Goal: Task Accomplishment & Management: Manage account settings

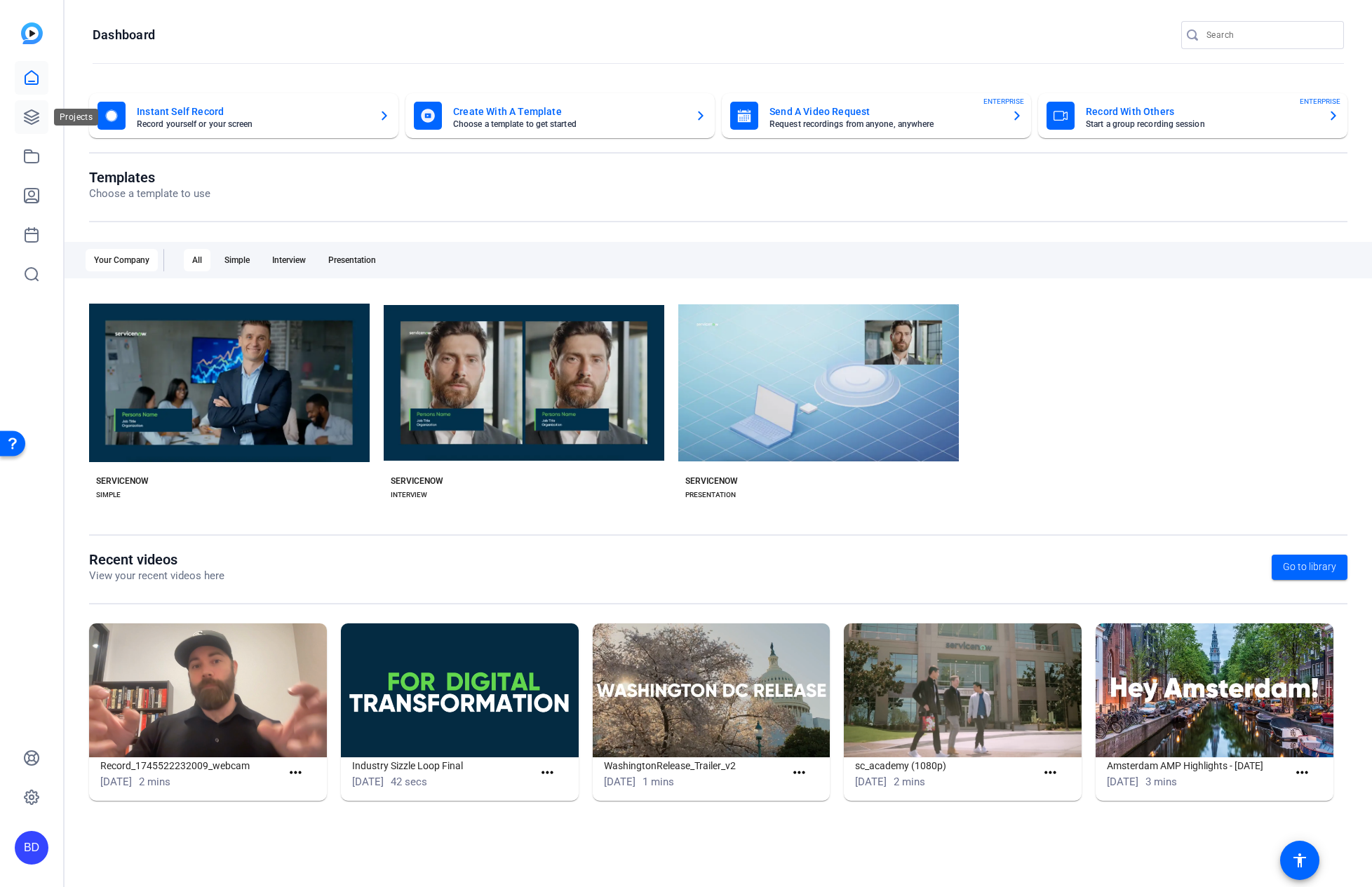
click at [30, 116] on icon at bounding box center [31, 117] width 14 height 14
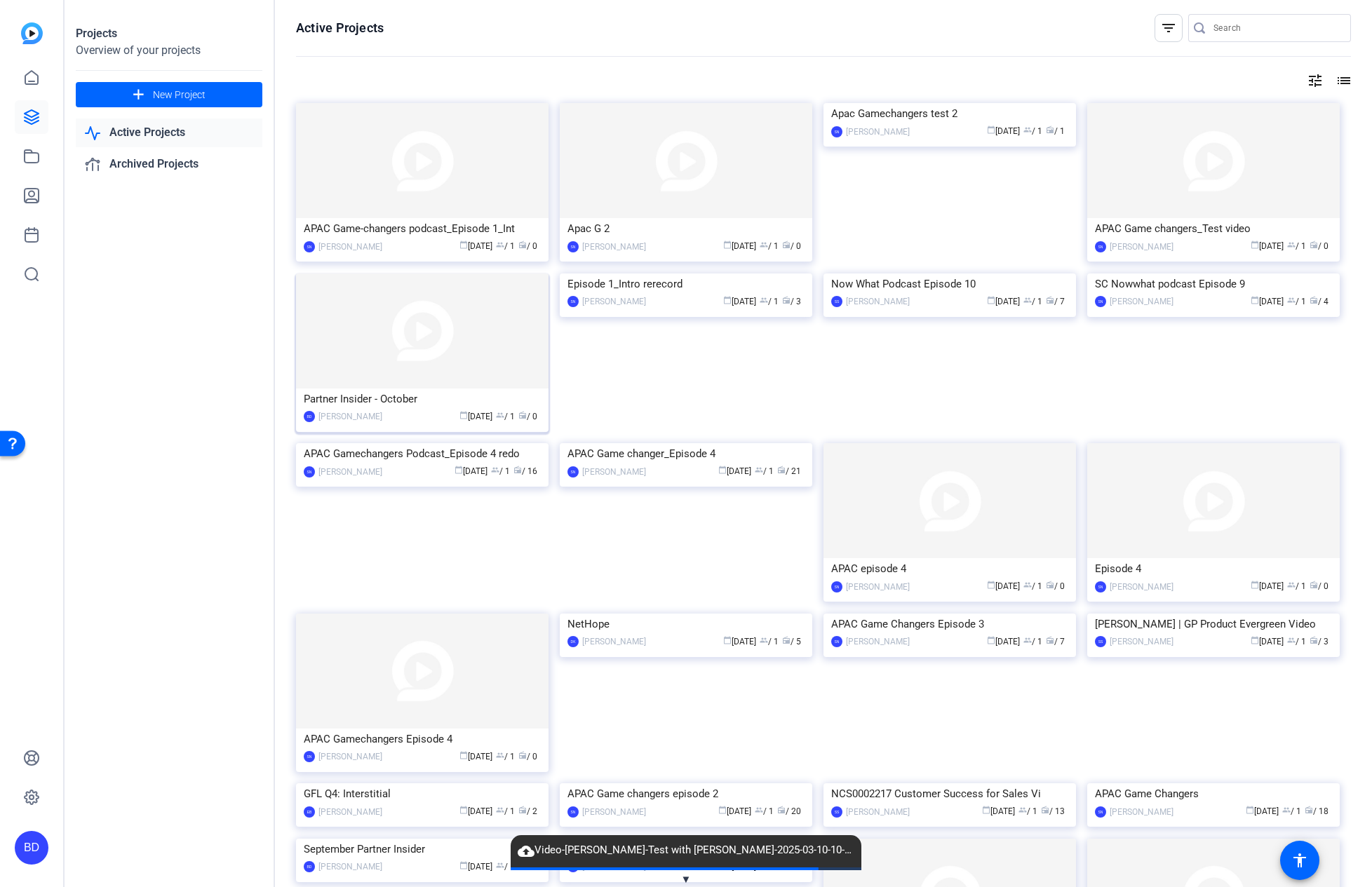
click at [387, 332] on img at bounding box center [422, 330] width 253 height 115
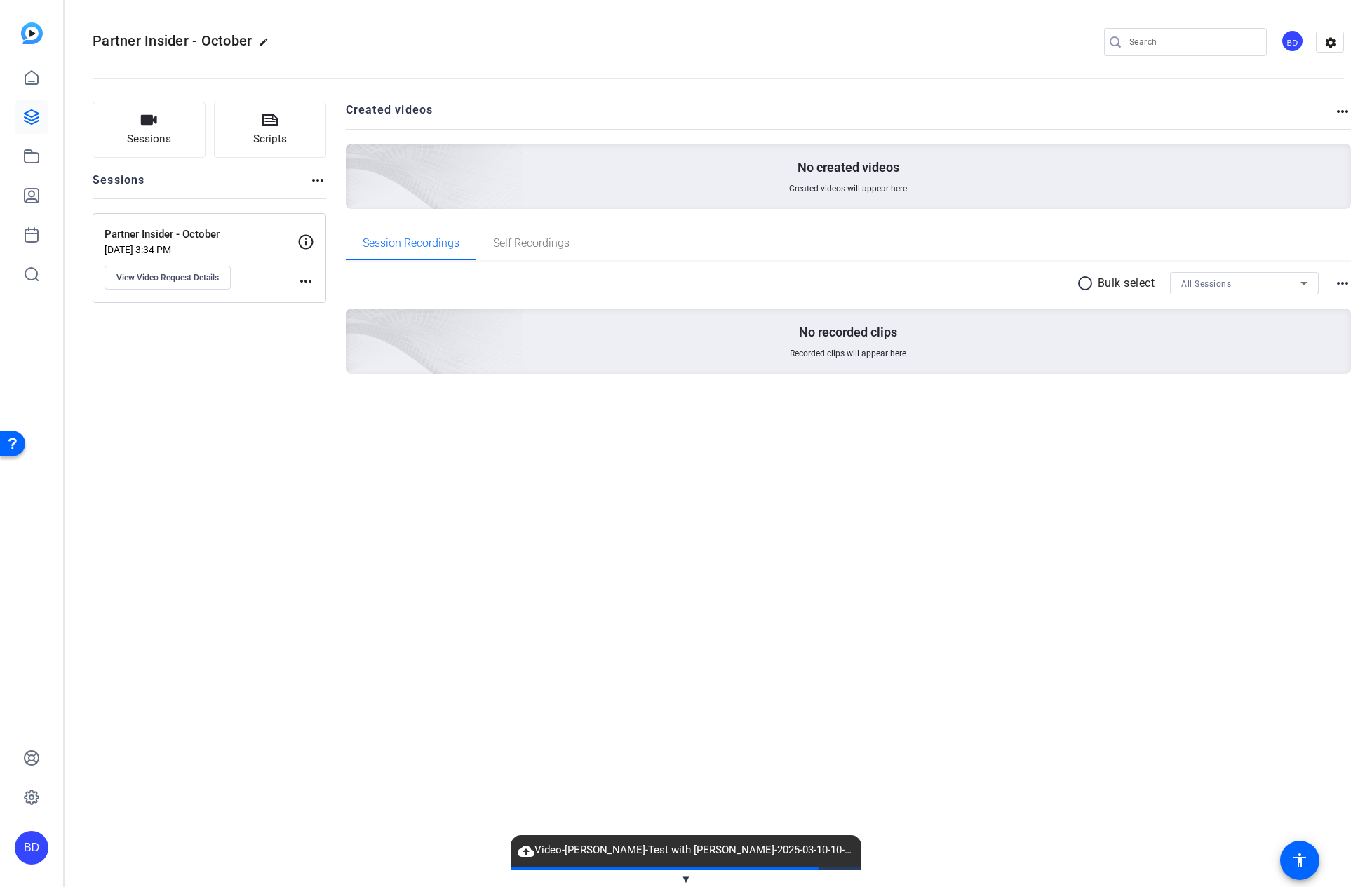
click at [1293, 40] on div "BD" at bounding box center [1292, 41] width 24 height 24
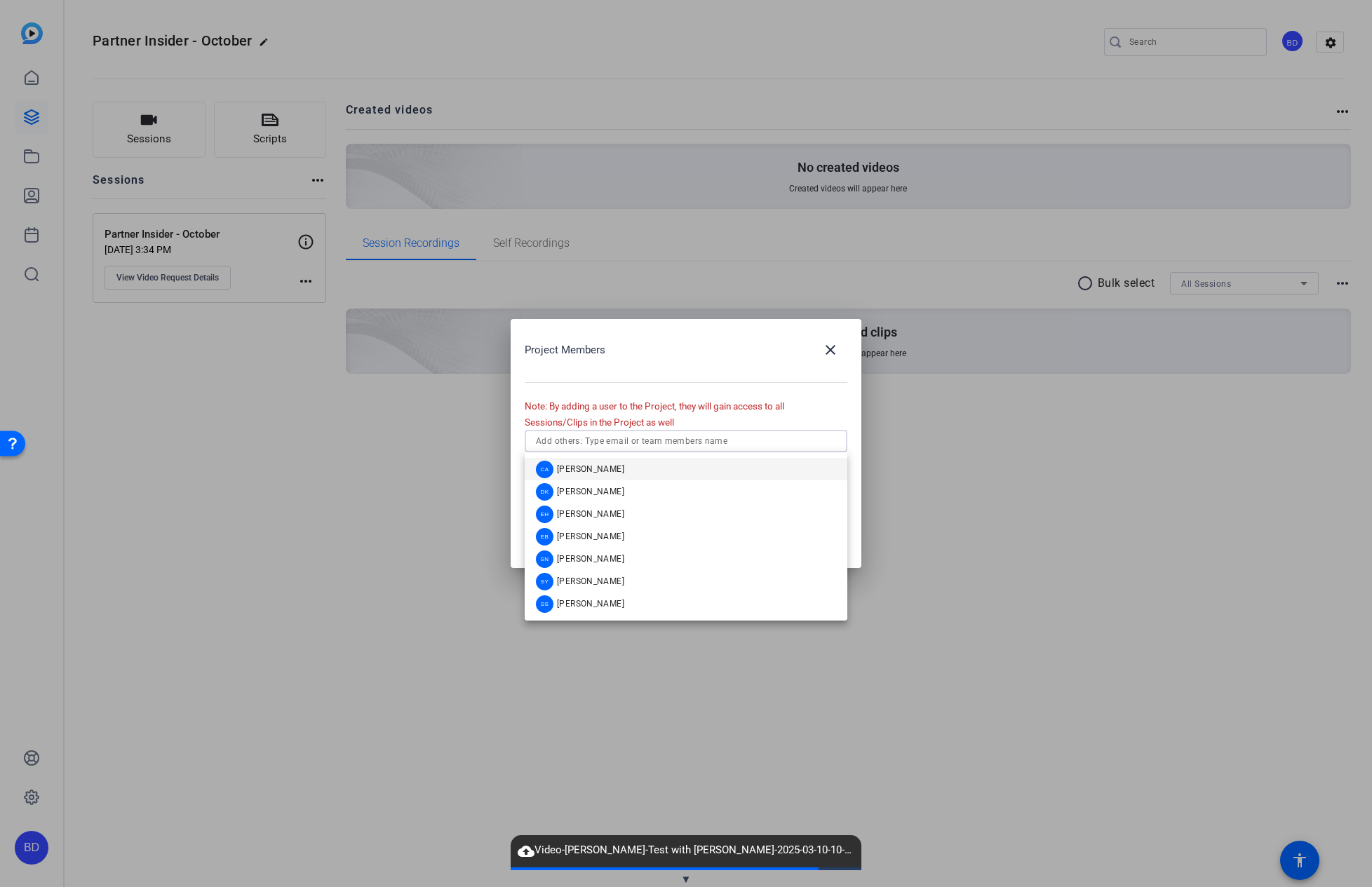
click at [636, 439] on input "text" at bounding box center [685, 440] width 300 height 17
click at [596, 602] on span "[PERSON_NAME]" at bounding box center [591, 603] width 68 height 11
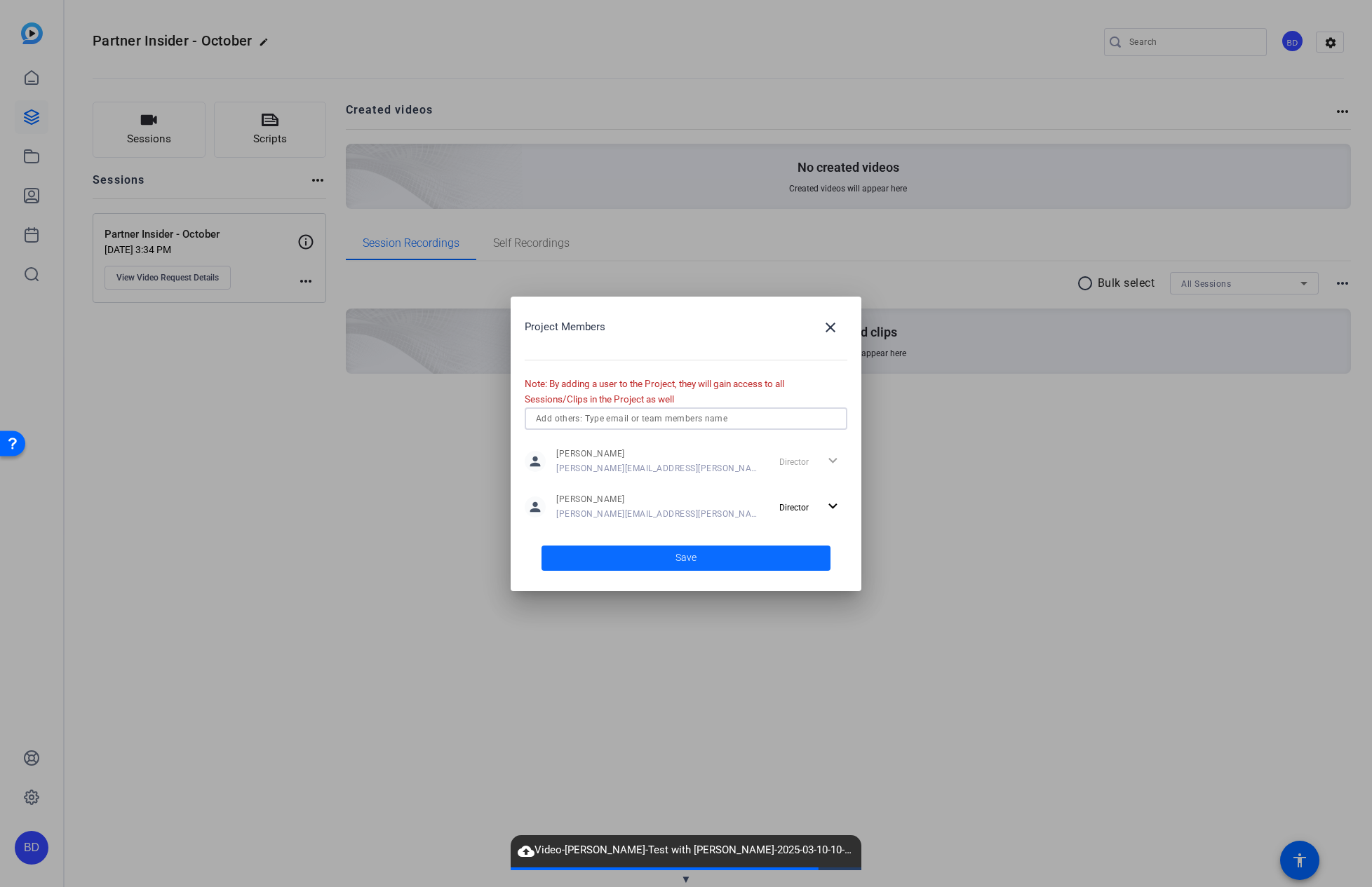
click at [686, 555] on span "Save" at bounding box center [685, 557] width 21 height 15
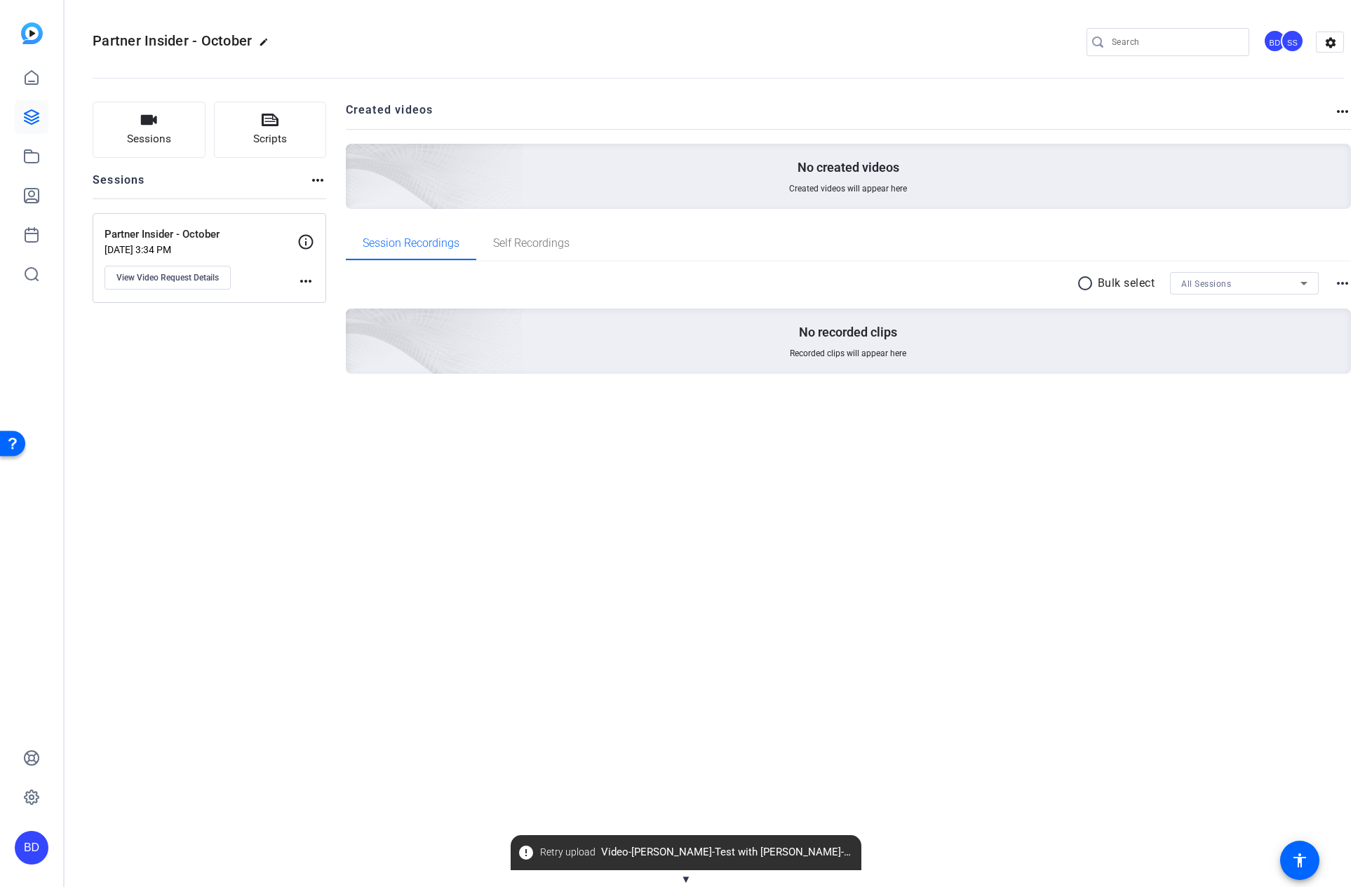
click at [688, 877] on span "▼" at bounding box center [686, 878] width 11 height 13
